Goal: Navigation & Orientation: Find specific page/section

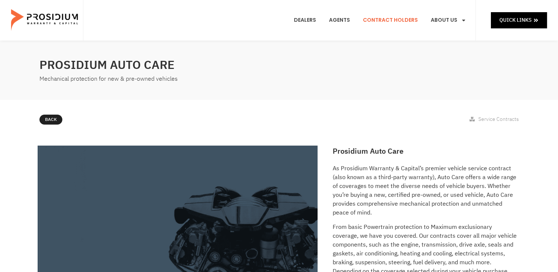
click at [377, 18] on link "Contract Holders" at bounding box center [391, 20] width 66 height 27
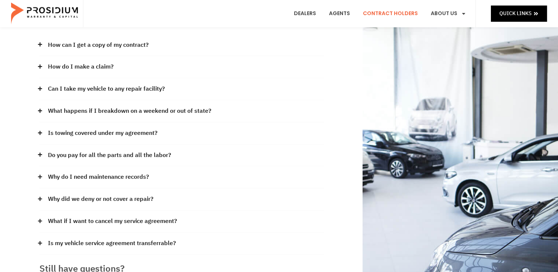
scroll to position [103, 0]
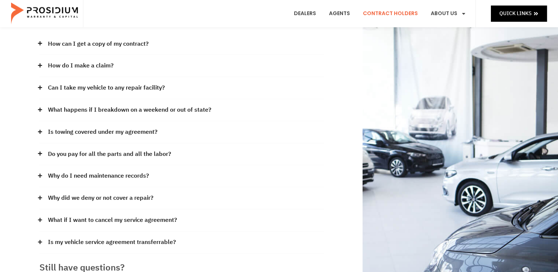
click at [41, 156] on span at bounding box center [41, 154] width 5 height 6
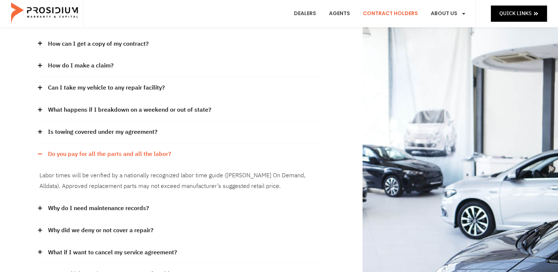
click at [41, 209] on icon at bounding box center [40, 208] width 5 height 5
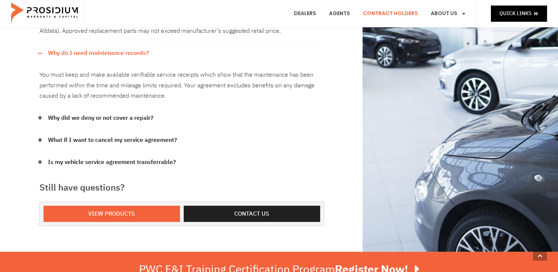
scroll to position [263, 0]
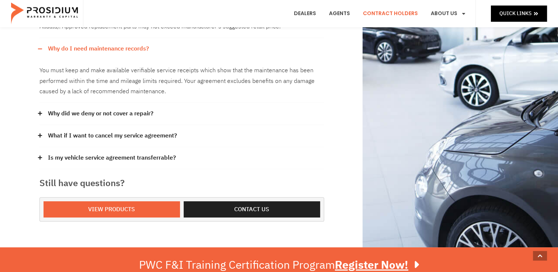
click at [38, 135] on icon at bounding box center [40, 135] width 5 height 5
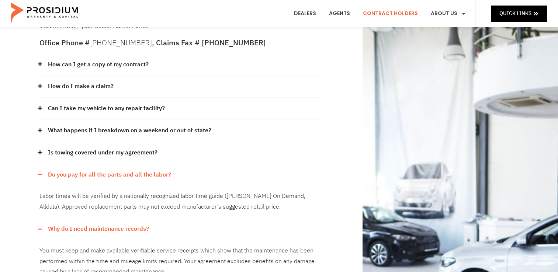
scroll to position [0, 0]
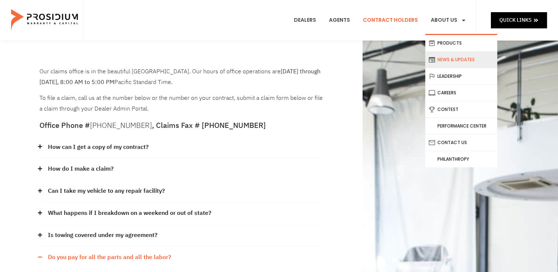
click at [447, 59] on link "News & Updates" at bounding box center [461, 60] width 72 height 16
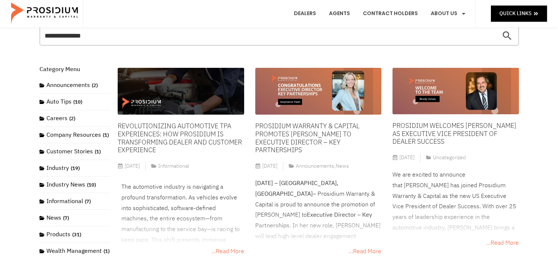
scroll to position [62, 0]
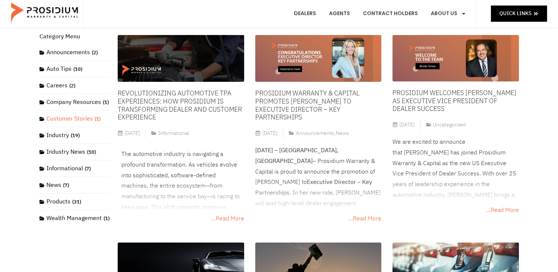
click at [64, 123] on link "Customer Stories (1)" at bounding box center [69, 118] width 61 height 9
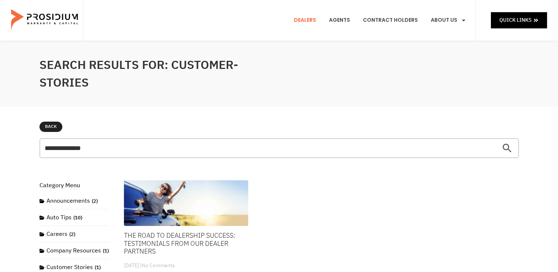
click at [317, 22] on link "Dealers" at bounding box center [305, 20] width 33 height 27
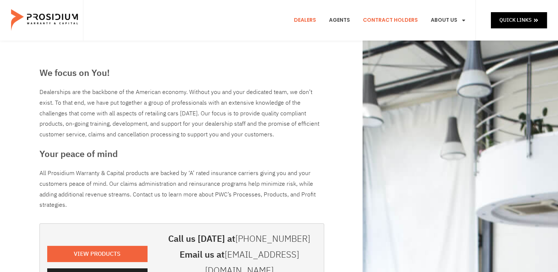
click at [380, 19] on link "Contract Holders" at bounding box center [391, 20] width 66 height 27
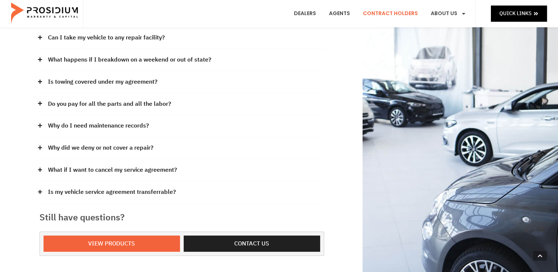
scroll to position [157, 0]
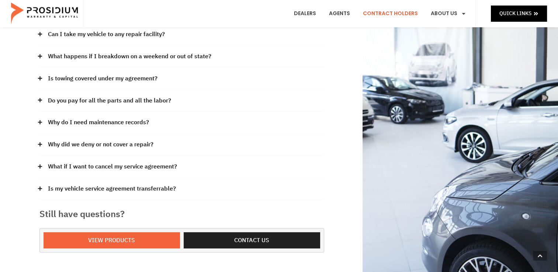
click at [36, 142] on div "Our claims office is in the beautiful [GEOGRAPHIC_DATA]. Our hours of office op…" at bounding box center [182, 81] width 292 height 351
click at [39, 144] on icon at bounding box center [40, 144] width 4 height 4
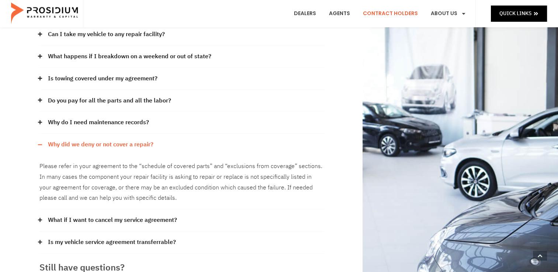
click at [39, 218] on icon at bounding box center [40, 220] width 5 height 5
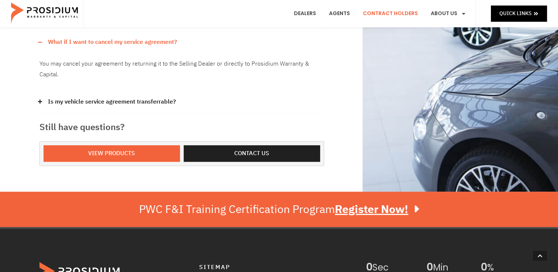
scroll to position [337, 0]
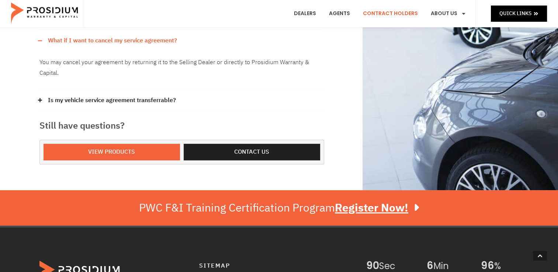
click at [39, 98] on icon at bounding box center [40, 100] width 5 height 5
